Goal: Check status: Check status

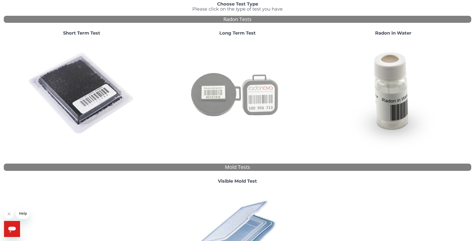
scroll to position [50, 0]
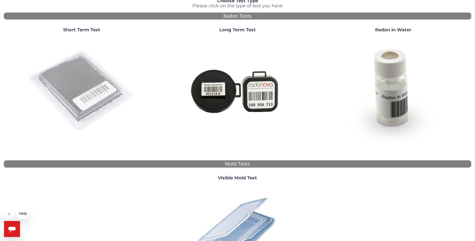
click at [41, 91] on img at bounding box center [82, 91] width 108 height 108
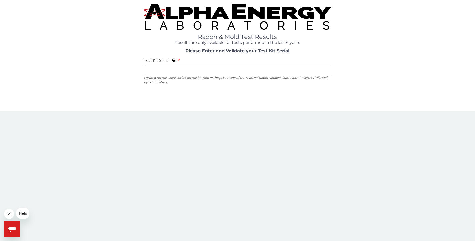
scroll to position [0, 0]
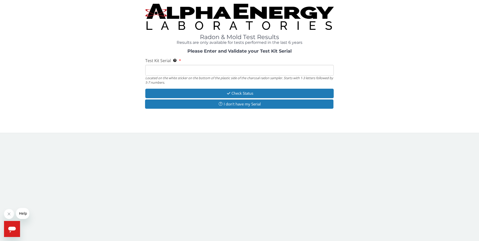
click at [176, 67] on input "Test Kit Serial Located on the white sticker on the bottom of the plastic side …" at bounding box center [239, 70] width 189 height 11
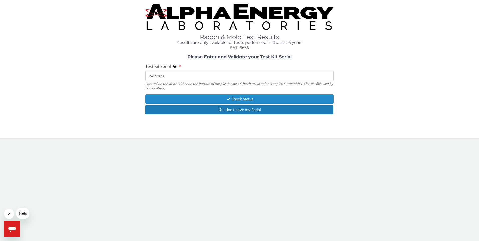
type input "RA193656"
click at [245, 101] on button "Check Status" at bounding box center [239, 98] width 189 height 9
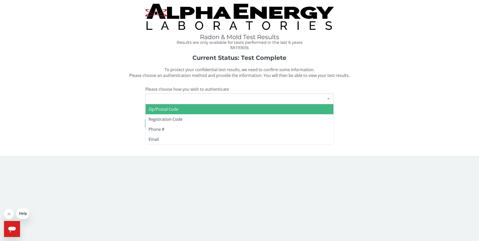
click at [213, 99] on div "Please make a selection" at bounding box center [239, 98] width 189 height 11
click at [177, 111] on span "Zip/Postal Code" at bounding box center [164, 109] width 30 height 6
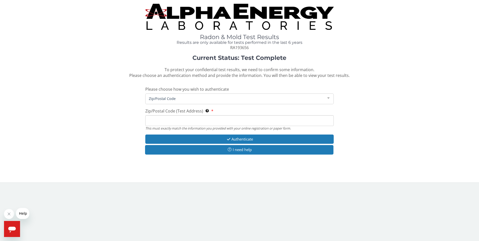
click at [170, 97] on span "Zip/Postal Code" at bounding box center [236, 99] width 176 height 6
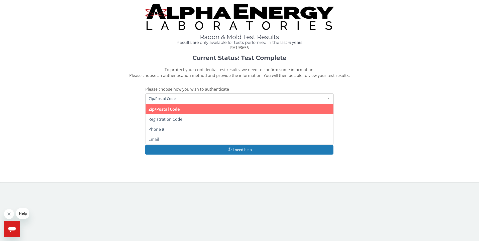
click at [171, 108] on span "Zip/Postal Code" at bounding box center [164, 109] width 31 height 6
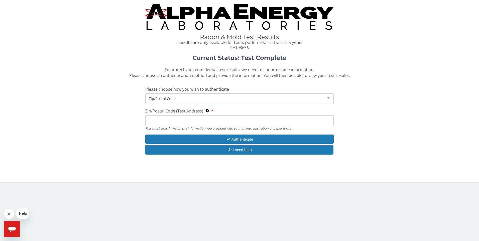
click at [172, 119] on input "Zip/Postal Code (Test Address) This must exactly match the information you prov…" at bounding box center [239, 120] width 189 height 11
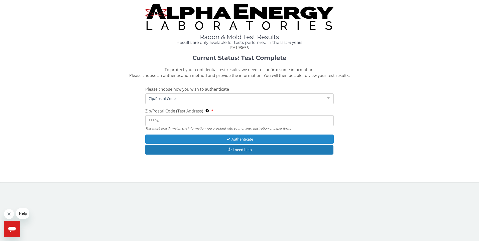
type input "55304"
click at [251, 138] on button "Authenticate" at bounding box center [239, 138] width 189 height 9
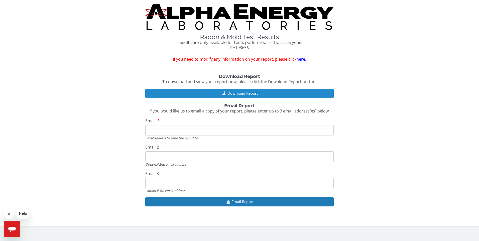
click at [236, 93] on button "Download Report" at bounding box center [239, 93] width 189 height 9
